Goal: Transaction & Acquisition: Purchase product/service

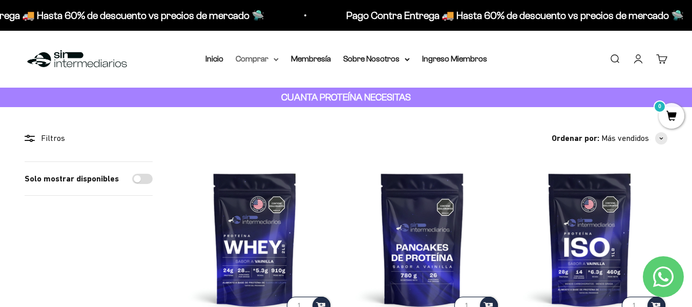
click at [247, 63] on summary "Comprar" at bounding box center [257, 58] width 43 height 13
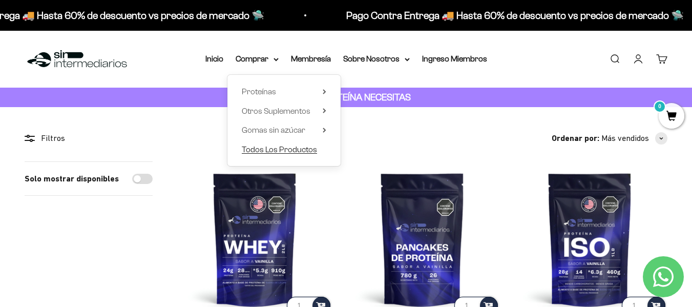
click at [290, 149] on span "Todos Los Productos" at bounding box center [279, 149] width 75 height 9
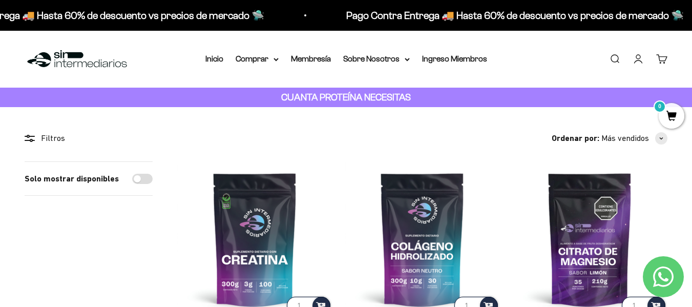
click at [599, 77] on div "Menú [GEOGRAPHIC_DATA] Inicio Comprar Proteínas Ver Todos Whey Iso Vegan Pancak…" at bounding box center [346, 59] width 692 height 57
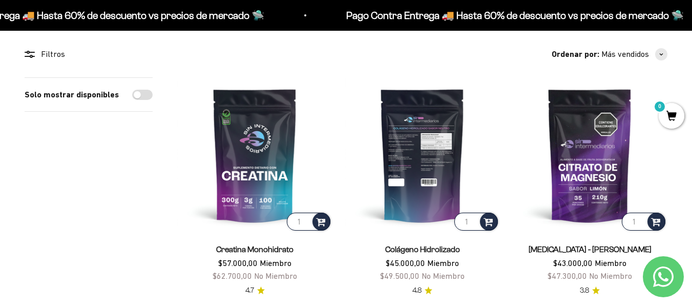
scroll to position [103, 0]
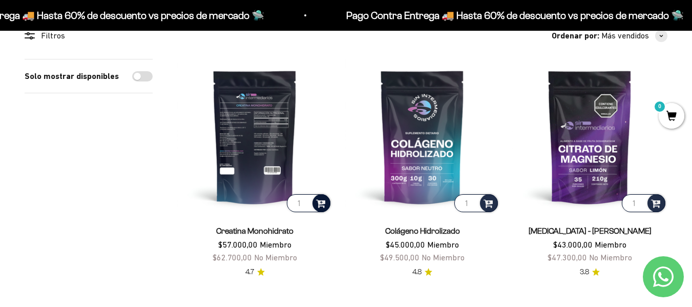
click at [322, 202] on span at bounding box center [321, 203] width 10 height 12
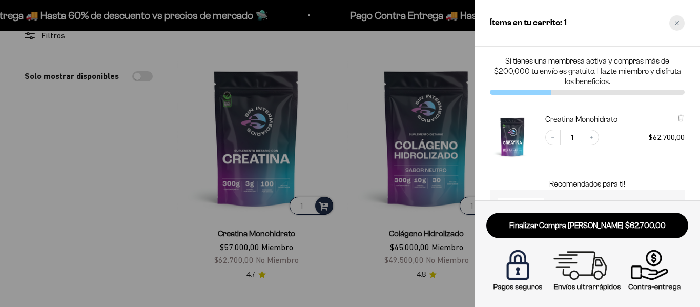
click at [677, 23] on icon "Close cart" at bounding box center [677, 23] width 4 height 4
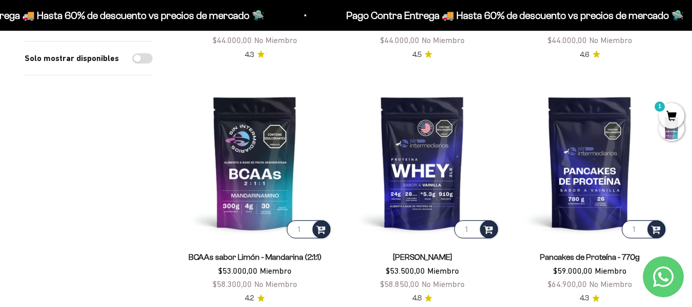
scroll to position [615, 0]
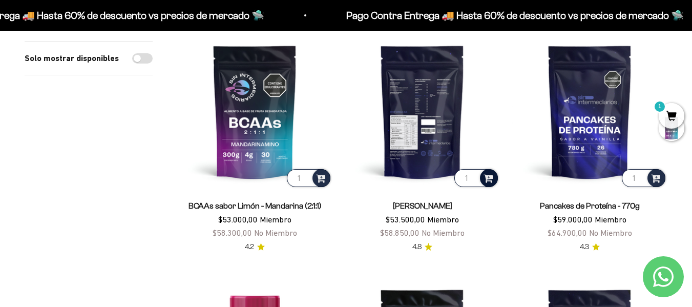
click at [486, 178] on span at bounding box center [489, 178] width 10 height 12
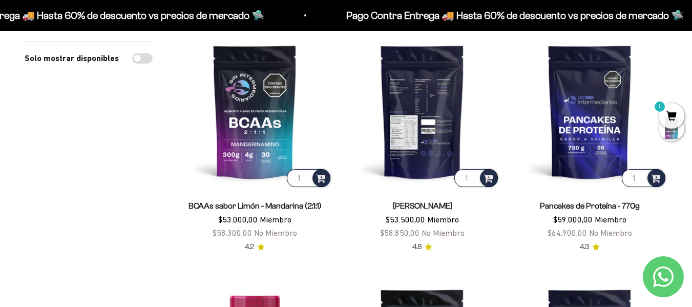
click at [426, 145] on img at bounding box center [422, 111] width 155 height 155
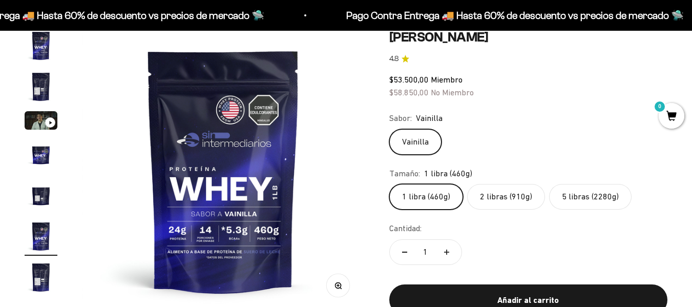
click at [568, 199] on label "5 libras (2280g)" at bounding box center [590, 197] width 83 height 26
click at [390, 184] on input "5 libras (2280g)" at bounding box center [389, 183] width 1 height 1
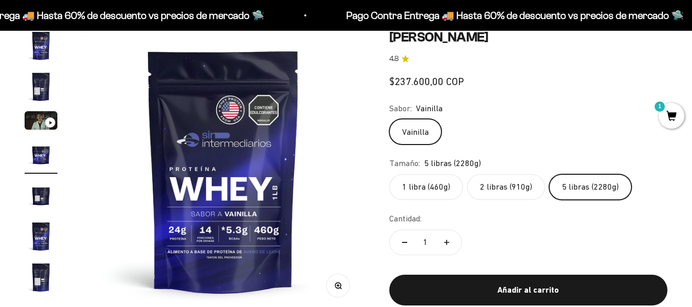
scroll to position [0, 867]
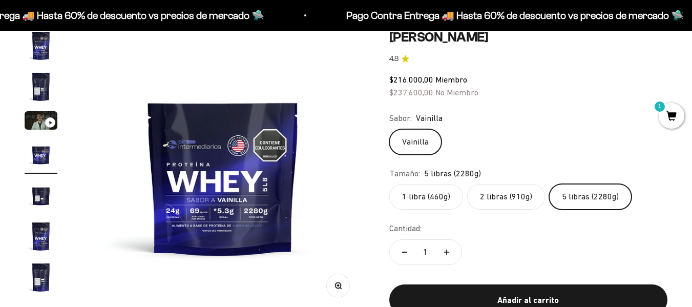
click at [422, 197] on label "1 libra (460g)" at bounding box center [427, 197] width 74 height 26
click at [390, 184] on input "1 libra (460g)" at bounding box center [389, 183] width 1 height 1
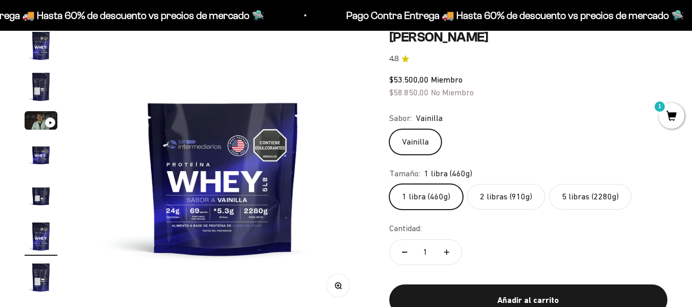
scroll to position [0, 1445]
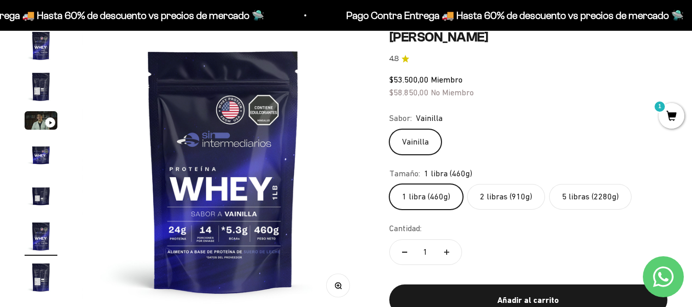
click at [500, 197] on label "2 libras (910g)" at bounding box center [506, 197] width 78 height 26
click at [390, 184] on input "2 libras (910g)" at bounding box center [389, 183] width 1 height 1
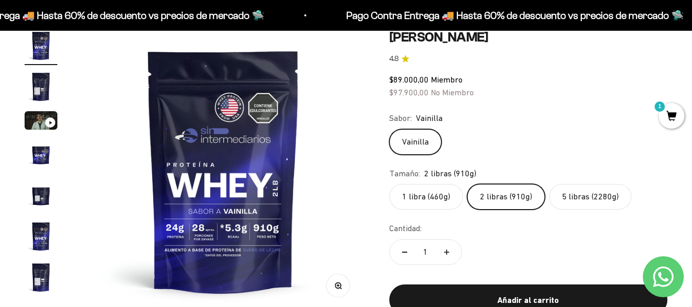
click at [446, 195] on label "1 libra (460g)" at bounding box center [427, 197] width 74 height 26
click at [390, 184] on input "1 libra (460g)" at bounding box center [389, 183] width 1 height 1
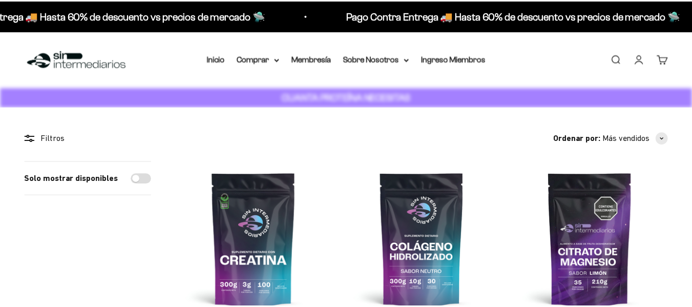
scroll to position [615, 0]
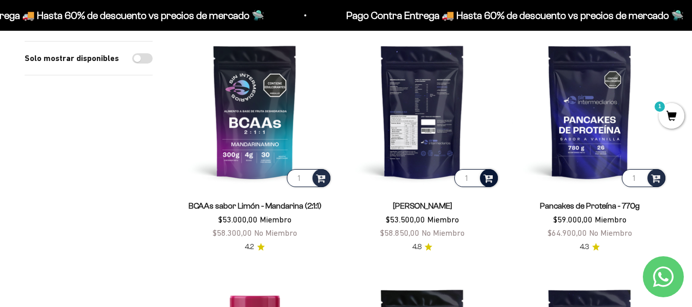
click at [488, 180] on span at bounding box center [489, 178] width 10 height 12
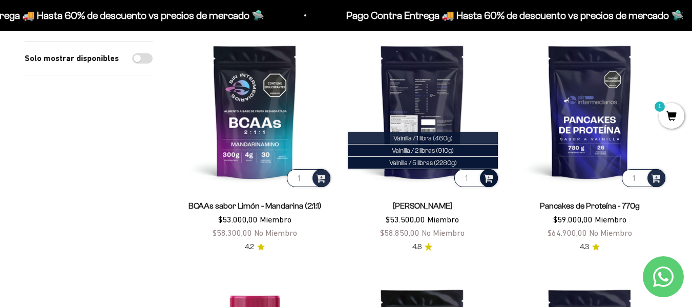
click at [418, 138] on span "Vainilla / 1 libra (460g)" at bounding box center [423, 138] width 59 height 8
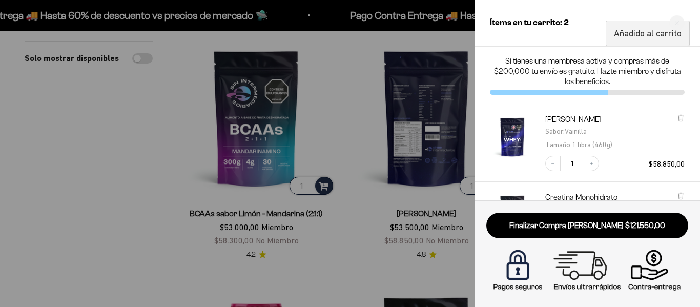
click at [358, 158] on div at bounding box center [350, 153] width 700 height 307
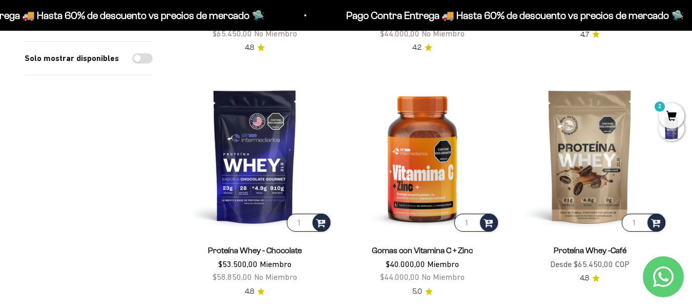
scroll to position [1333, 0]
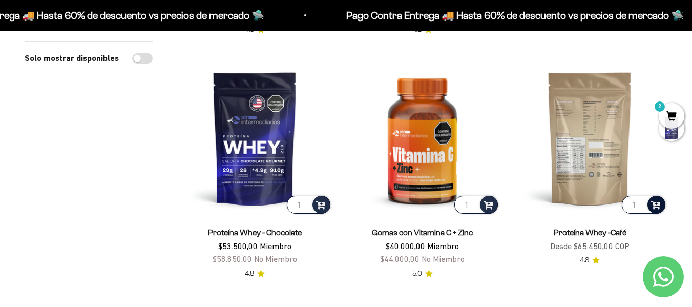
click at [656, 198] on span at bounding box center [656, 204] width 10 height 12
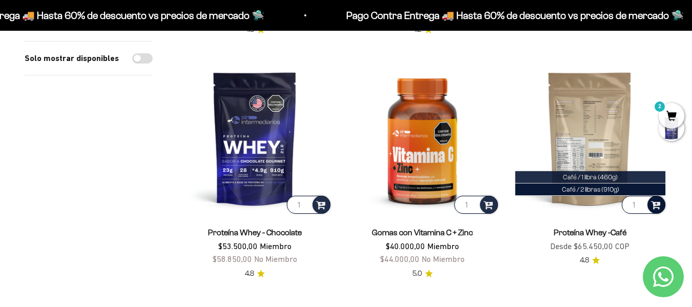
click at [598, 173] on span "Café / 1 libra (460g)" at bounding box center [590, 177] width 55 height 8
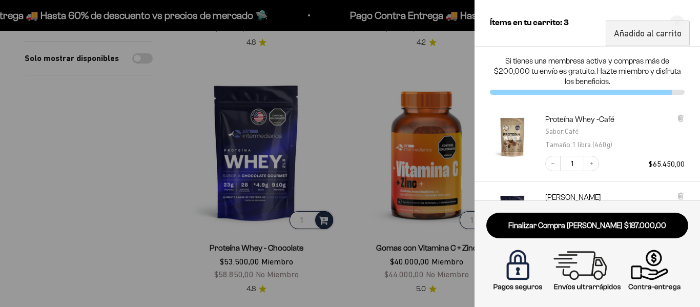
click at [352, 209] on div at bounding box center [350, 153] width 700 height 307
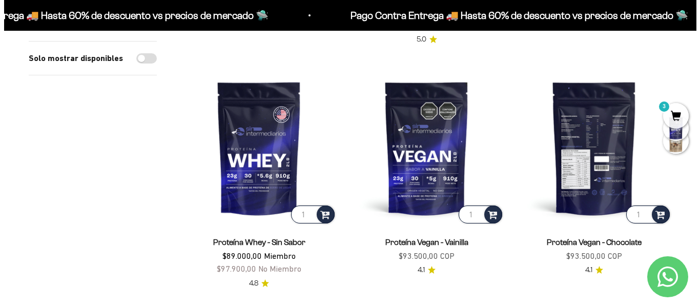
scroll to position [1691, 0]
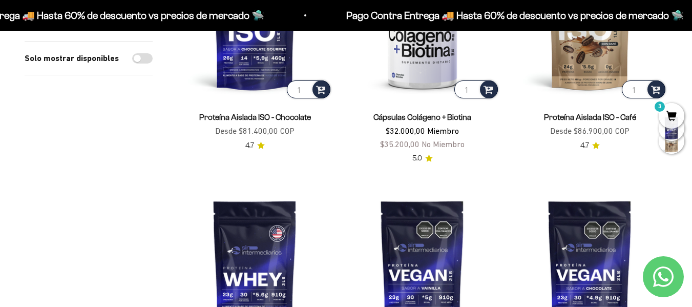
click at [676, 118] on span "3" at bounding box center [672, 116] width 26 height 26
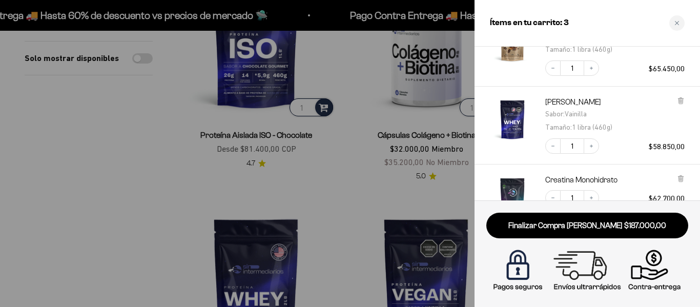
scroll to position [154, 0]
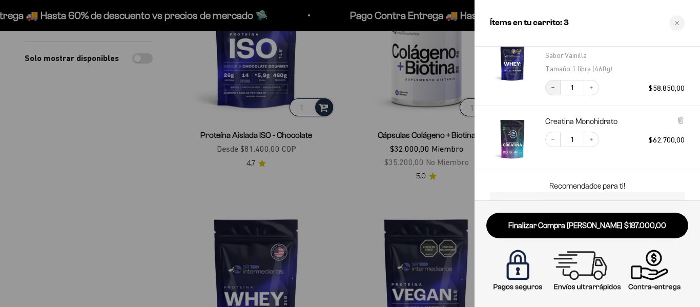
click at [553, 89] on icon "Decrease quantity" at bounding box center [553, 88] width 6 height 6
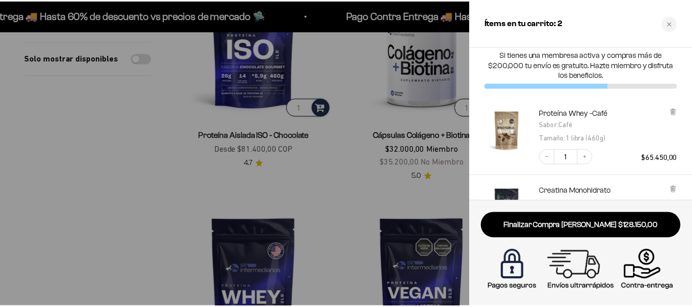
scroll to position [0, 0]
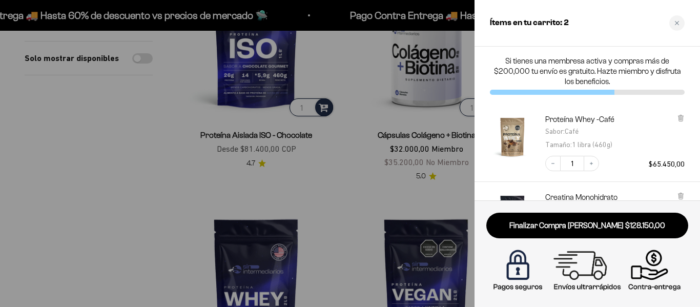
click at [358, 191] on div at bounding box center [350, 153] width 700 height 307
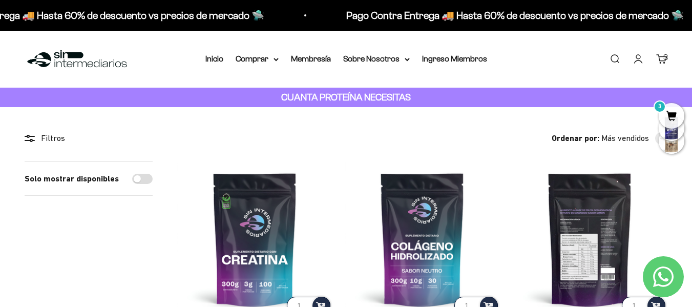
click at [659, 187] on img at bounding box center [590, 238] width 155 height 155
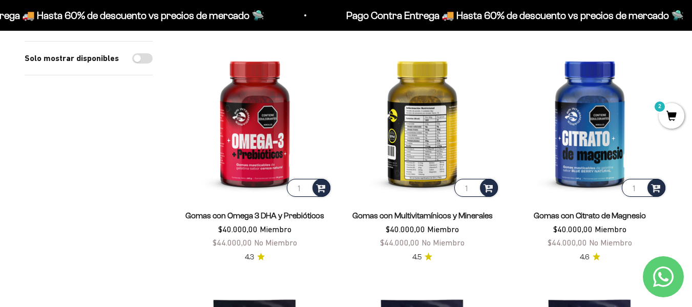
scroll to position [359, 0]
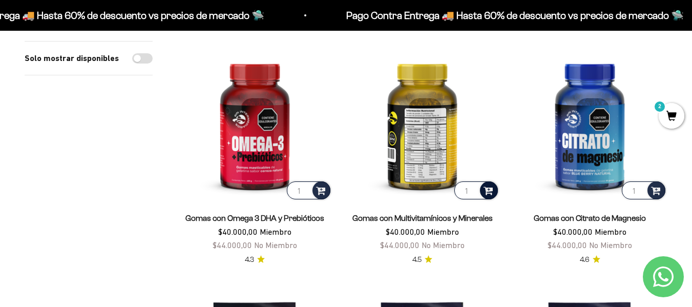
click at [489, 189] on span at bounding box center [489, 190] width 10 height 12
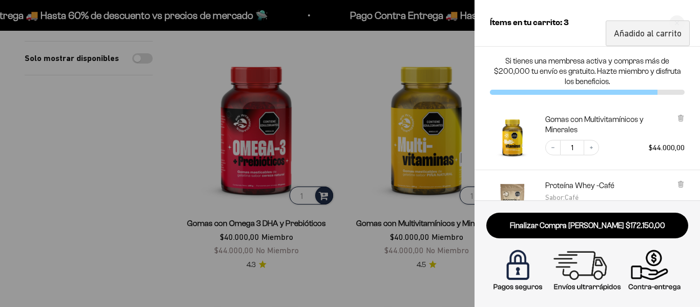
click at [360, 51] on div at bounding box center [350, 153] width 700 height 307
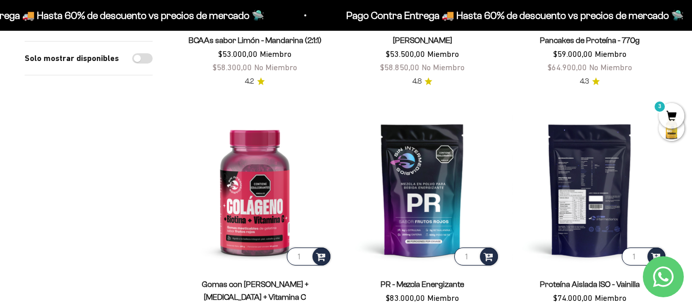
scroll to position [871, 0]
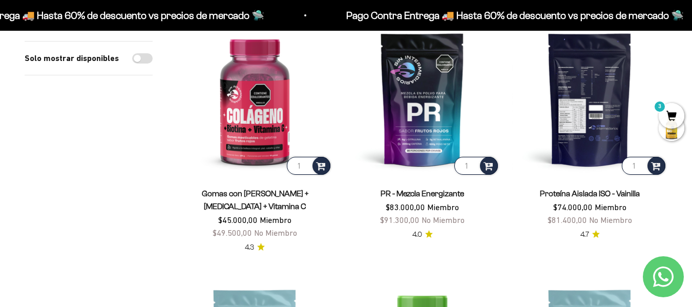
click at [586, 113] on img at bounding box center [590, 99] width 155 height 155
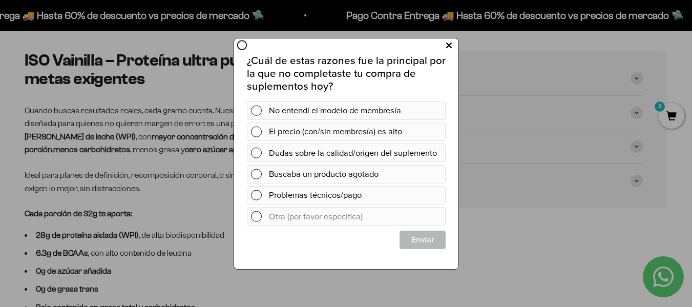
click at [449, 44] on icon at bounding box center [449, 45] width 6 height 14
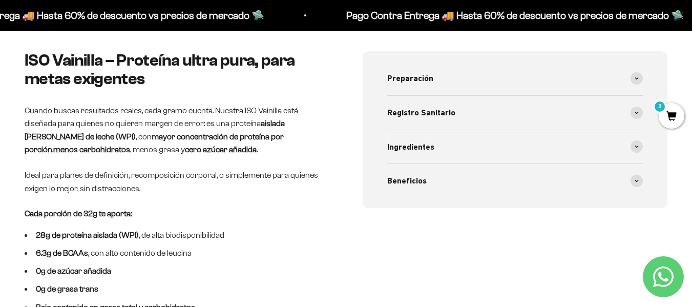
scroll to position [461, 0]
